Goal: Transaction & Acquisition: Purchase product/service

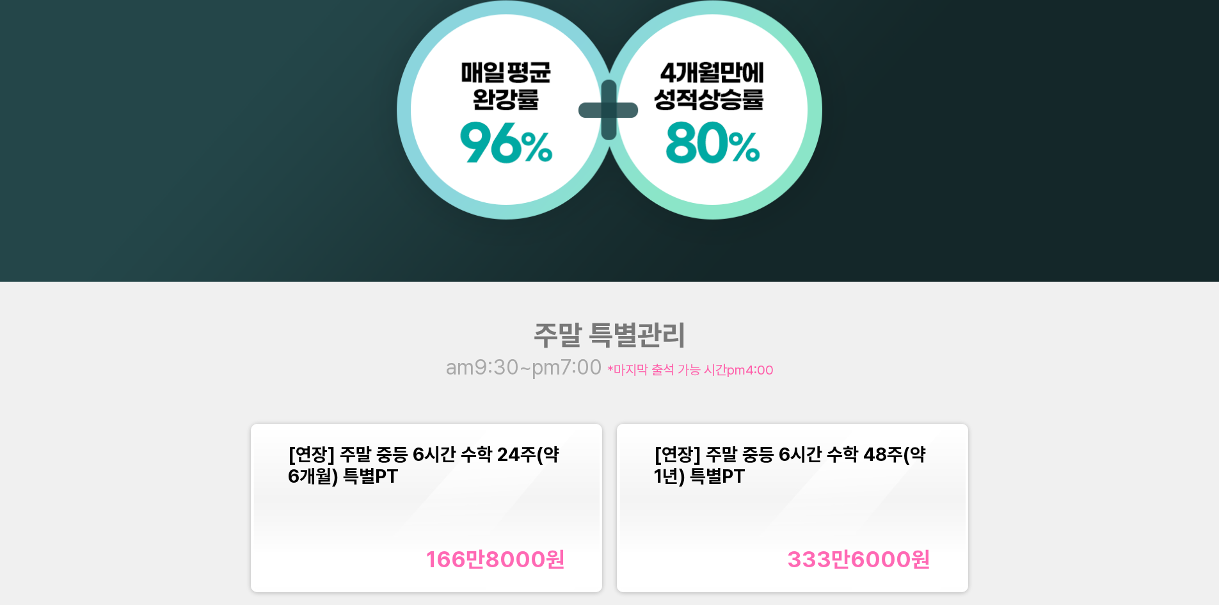
scroll to position [1664, 0]
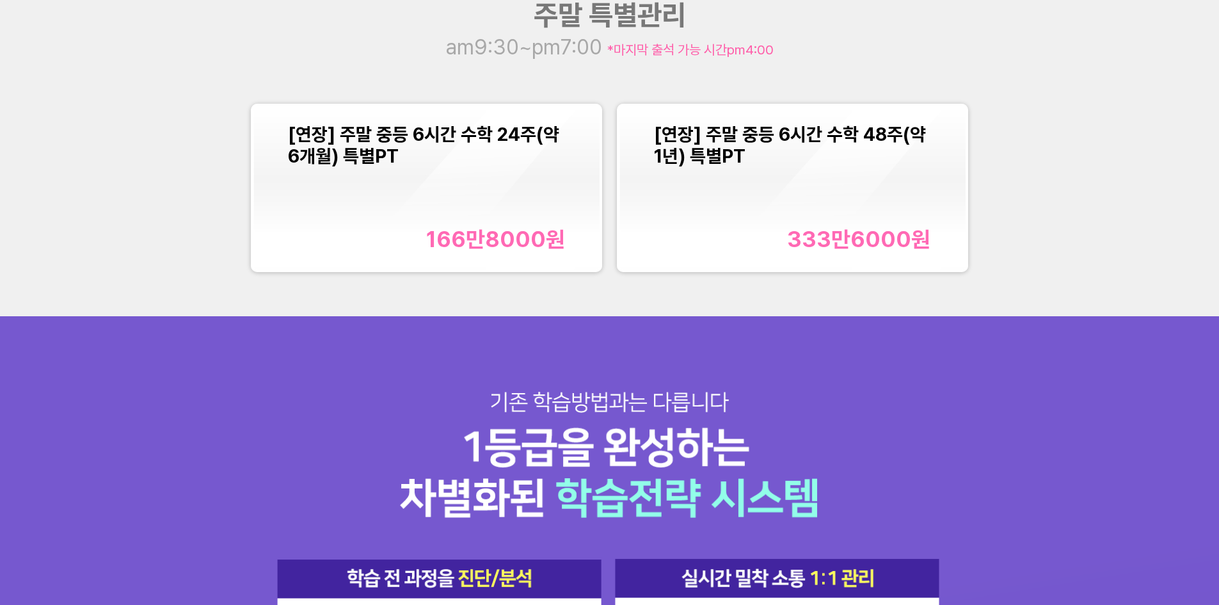
click at [410, 223] on div "[연장] 주말 중등 6시간 수학 24주(약 6개월) 특별PT 166만8000 원" at bounding box center [426, 188] width 277 height 129
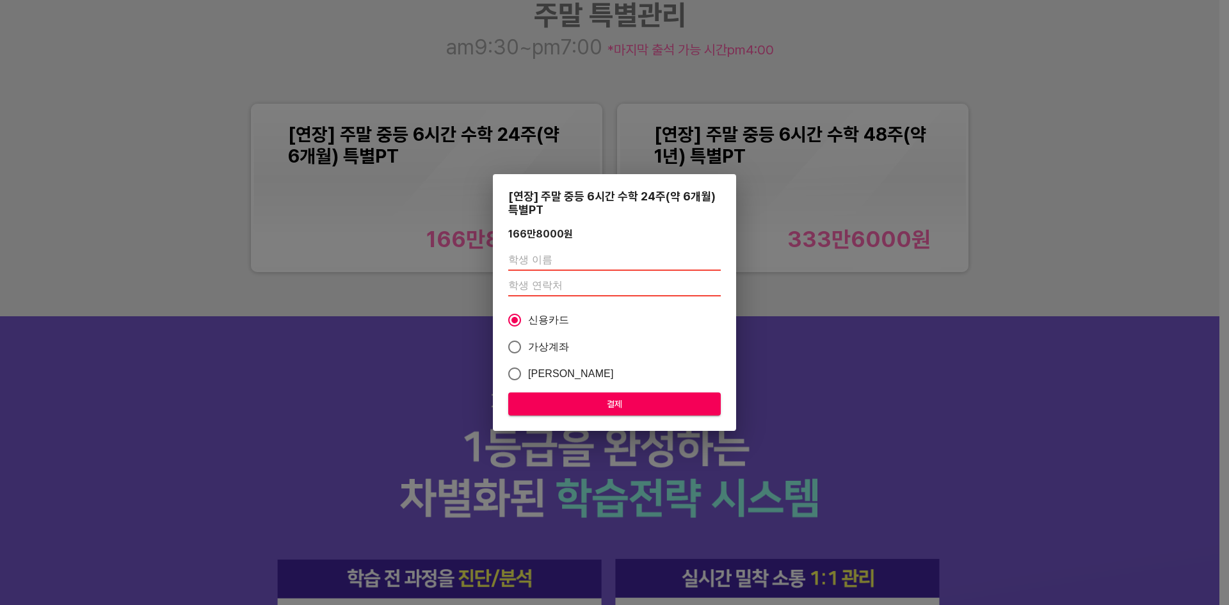
click at [577, 258] on input "text" at bounding box center [614, 260] width 212 height 20
type input "[PERSON_NAME]"
click at [531, 281] on input "number" at bounding box center [614, 286] width 212 height 20
click at [567, 298] on div "[PERSON_NAME] 010" at bounding box center [614, 273] width 212 height 56
click at [579, 282] on input "010" at bounding box center [614, 286] width 212 height 20
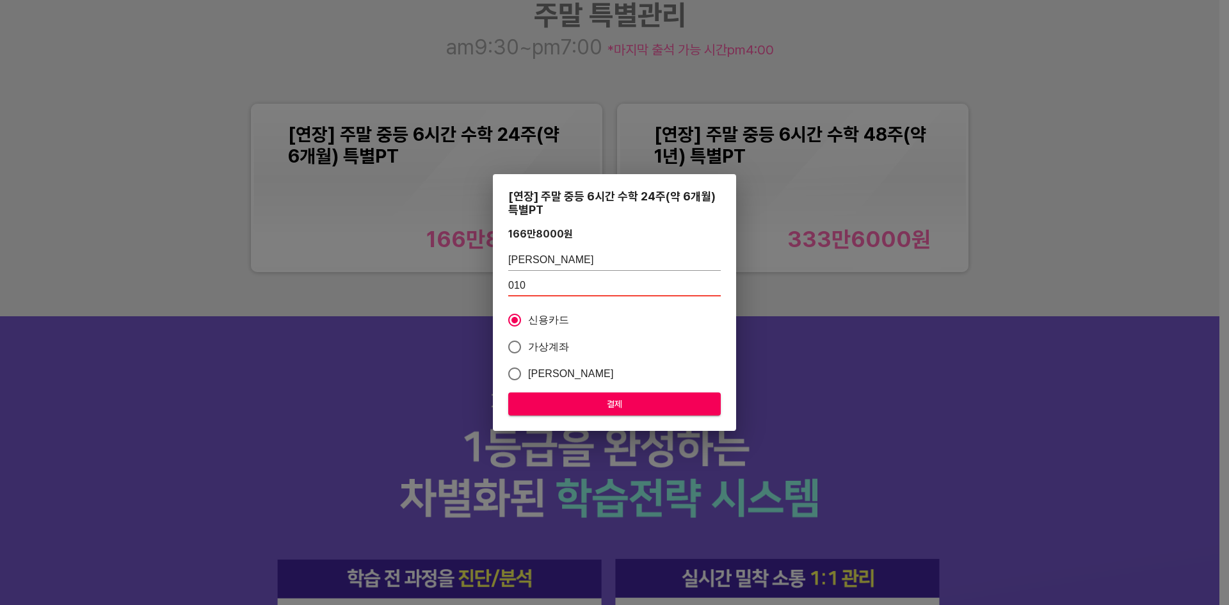
click at [539, 284] on input "010" at bounding box center [614, 286] width 212 height 20
type input "0"
type input "01033187229"
click at [632, 405] on span "결제" at bounding box center [614, 404] width 192 height 16
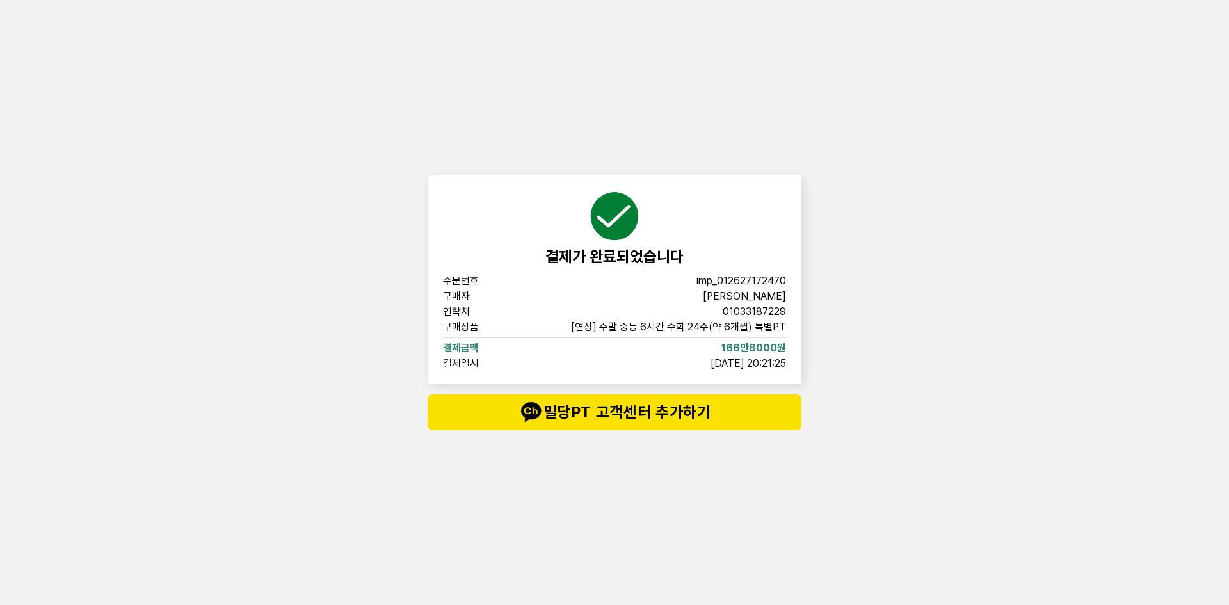
drag, startPoint x: 719, startPoint y: 508, endPoint x: 880, endPoint y: 305, distance: 259.2
click at [719, 508] on div "결제가 완료되었습니다 주문번호 imp_[PHONE_NUMBER] 구매자 [PERSON_NAME] 연락처 01033187229 구매상품 [연장]…" at bounding box center [614, 302] width 384 height 605
